Goal: Use online tool/utility: Utilize a website feature to perform a specific function

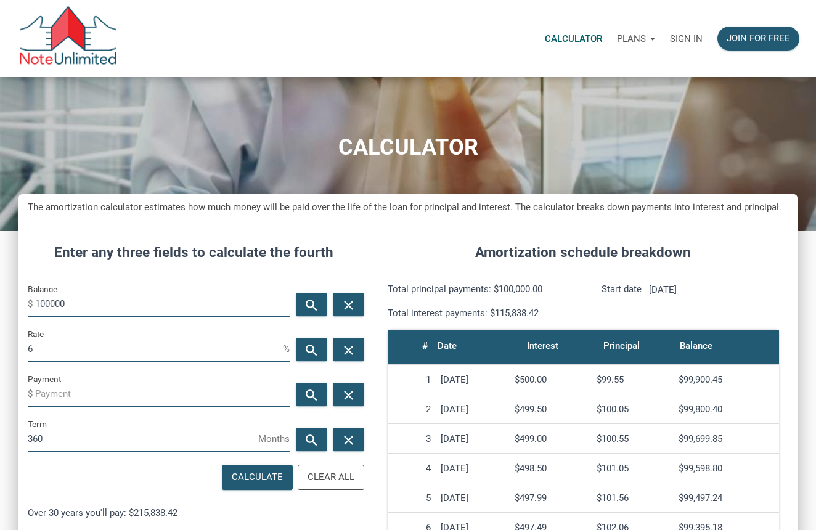
scroll to position [580, 779]
drag, startPoint x: 59, startPoint y: 300, endPoint x: 2, endPoint y: 294, distance: 56.4
click at [2, 294] on div "CALCULATOR The amortization calculator estimates how much money will be paid ov…" at bounding box center [408, 426] width 816 height 699
type input "280000"
drag, startPoint x: 63, startPoint y: 348, endPoint x: 24, endPoint y: 348, distance: 38.9
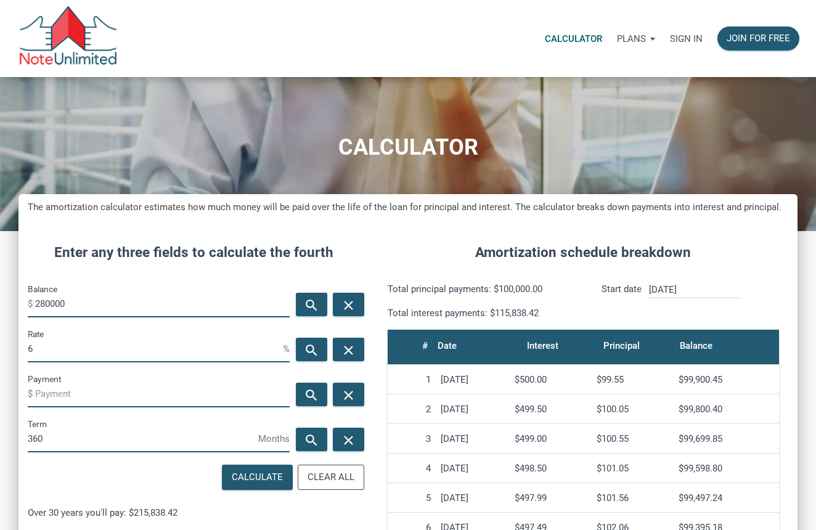
click at [24, 348] on div "Rate 6 %" at bounding box center [158, 349] width 281 height 45
type input "7"
click at [261, 474] on div "Calculate" at bounding box center [257, 478] width 51 height 14
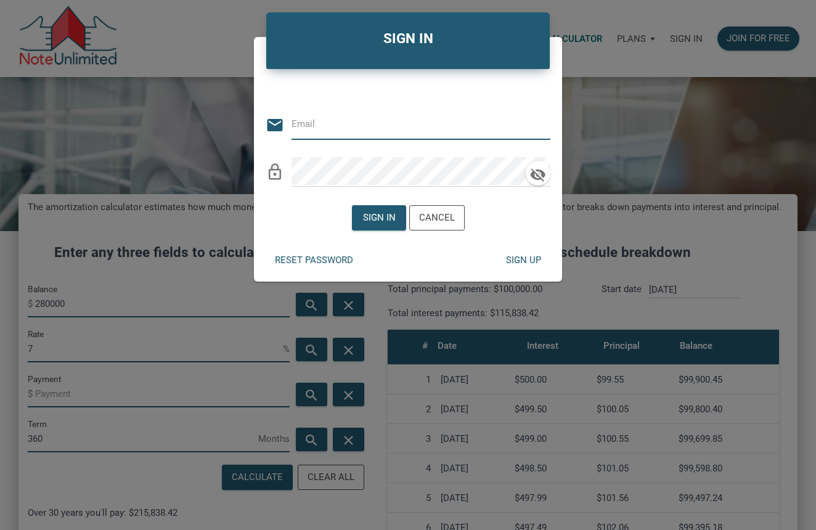
type input "[EMAIL_ADDRESS][DOMAIN_NAME]"
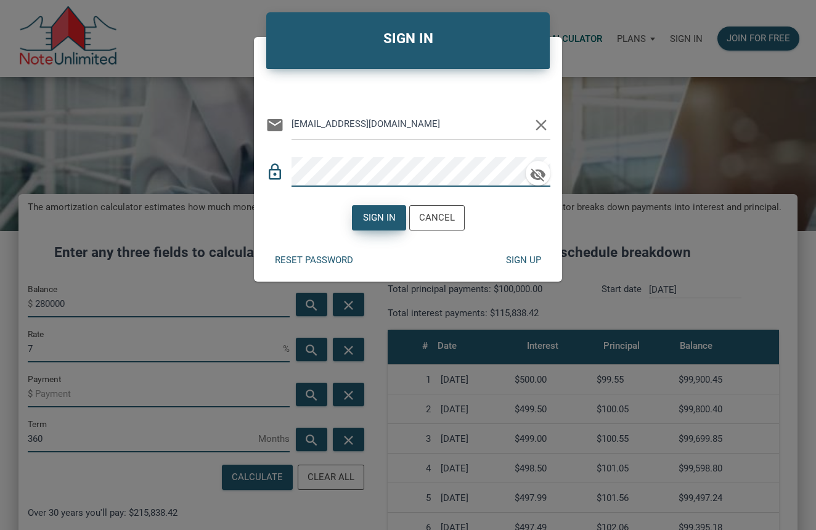
click at [388, 212] on div "Sign in" at bounding box center [379, 218] width 33 height 14
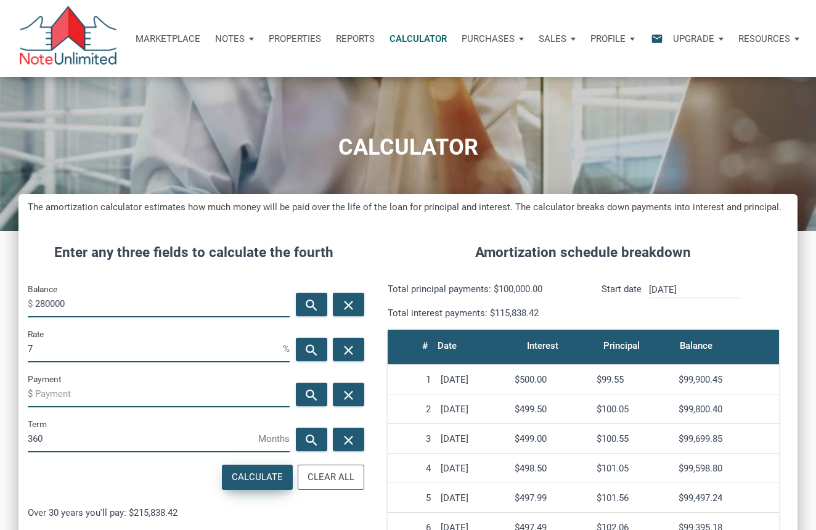
click at [260, 479] on div "Calculate" at bounding box center [257, 478] width 51 height 14
type input "-1862.85"
click at [351, 400] on icon "close" at bounding box center [348, 394] width 15 height 15
drag, startPoint x: 41, startPoint y: 350, endPoint x: 18, endPoint y: 348, distance: 22.9
click at [18, 348] on div "Rate 7 %" at bounding box center [158, 349] width 281 height 45
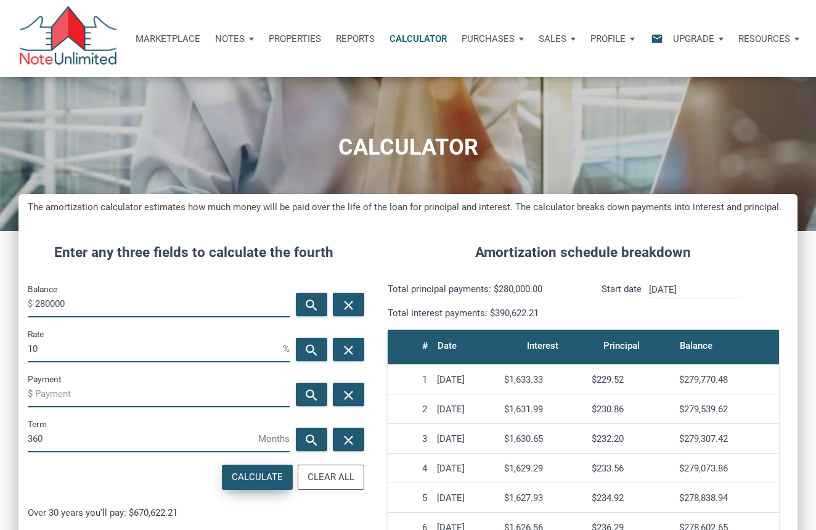
type input "10"
click at [263, 475] on div "Calculate" at bounding box center [257, 478] width 51 height 14
type input "-2457.2"
click at [350, 348] on icon "close" at bounding box center [348, 349] width 15 height 15
click at [348, 400] on icon "close" at bounding box center [348, 394] width 15 height 15
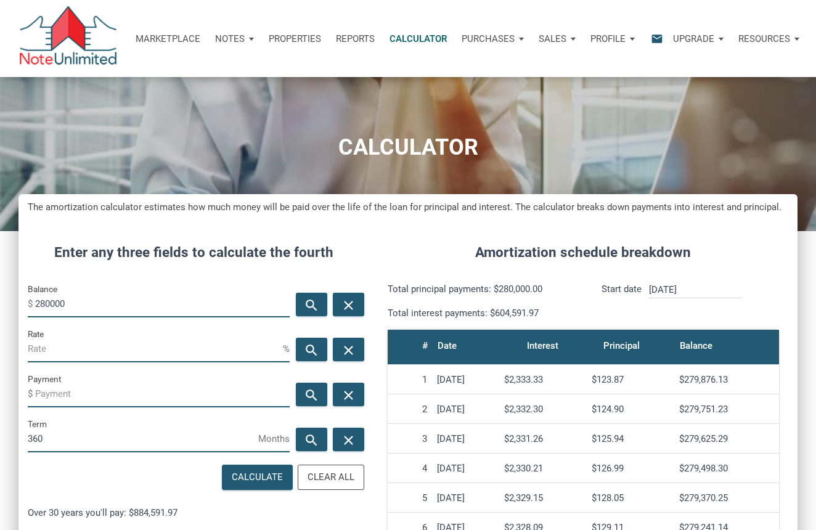
click at [199, 358] on input "Rate" at bounding box center [155, 349] width 255 height 28
type input "9"
click at [268, 471] on div "Calculate" at bounding box center [257, 478] width 51 height 14
type input "-2252.94"
click at [113, 356] on input "9" at bounding box center [155, 349] width 255 height 28
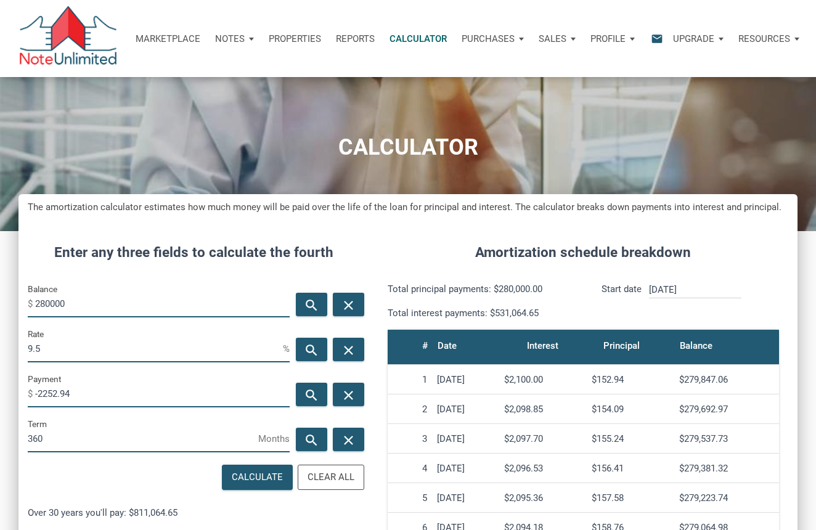
scroll to position [616075, 615876]
type input "9.5"
click at [348, 391] on icon "close" at bounding box center [348, 394] width 15 height 15
click at [255, 471] on div "Calculate" at bounding box center [257, 478] width 51 height 14
type input "-2354.39"
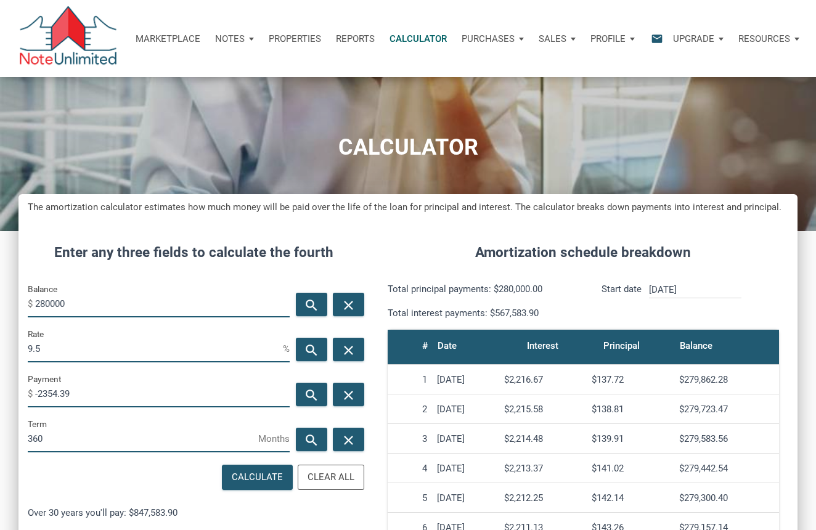
scroll to position [580, 779]
click at [210, 355] on input "9.5" at bounding box center [155, 349] width 255 height 28
type input "9"
type input "7"
click at [346, 395] on icon "close" at bounding box center [348, 394] width 15 height 15
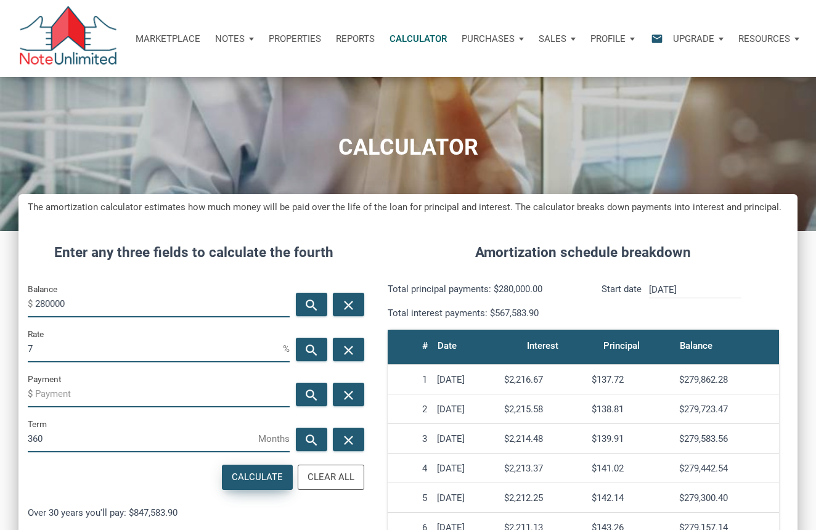
click at [261, 477] on div "Calculate" at bounding box center [257, 478] width 51 height 14
type input "-1862.85"
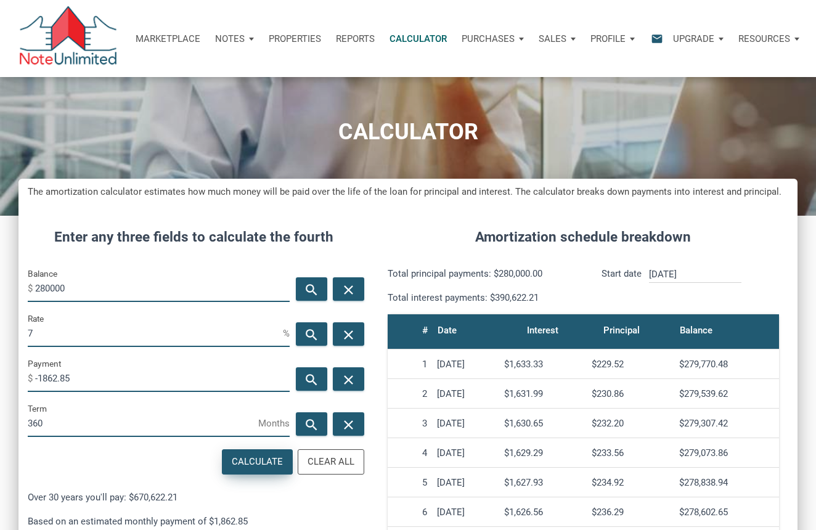
scroll to position [15, 0]
drag, startPoint x: 76, startPoint y: 337, endPoint x: -16, endPoint y: 329, distance: 92.9
click at [0, 329] on html "Marketplace Notes Dashboard Transactions Properties Reports Calculator Purchase…" at bounding box center [408, 250] width 816 height 530
type input "9"
click at [353, 379] on icon "close" at bounding box center [348, 379] width 15 height 15
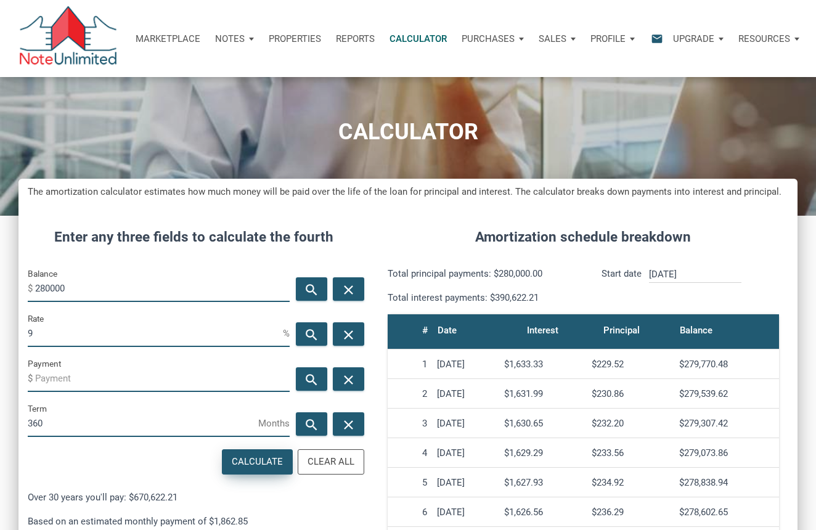
click at [267, 458] on div "Calculate" at bounding box center [257, 462] width 51 height 14
type input "-2252.94"
